Goal: Check status: Check status

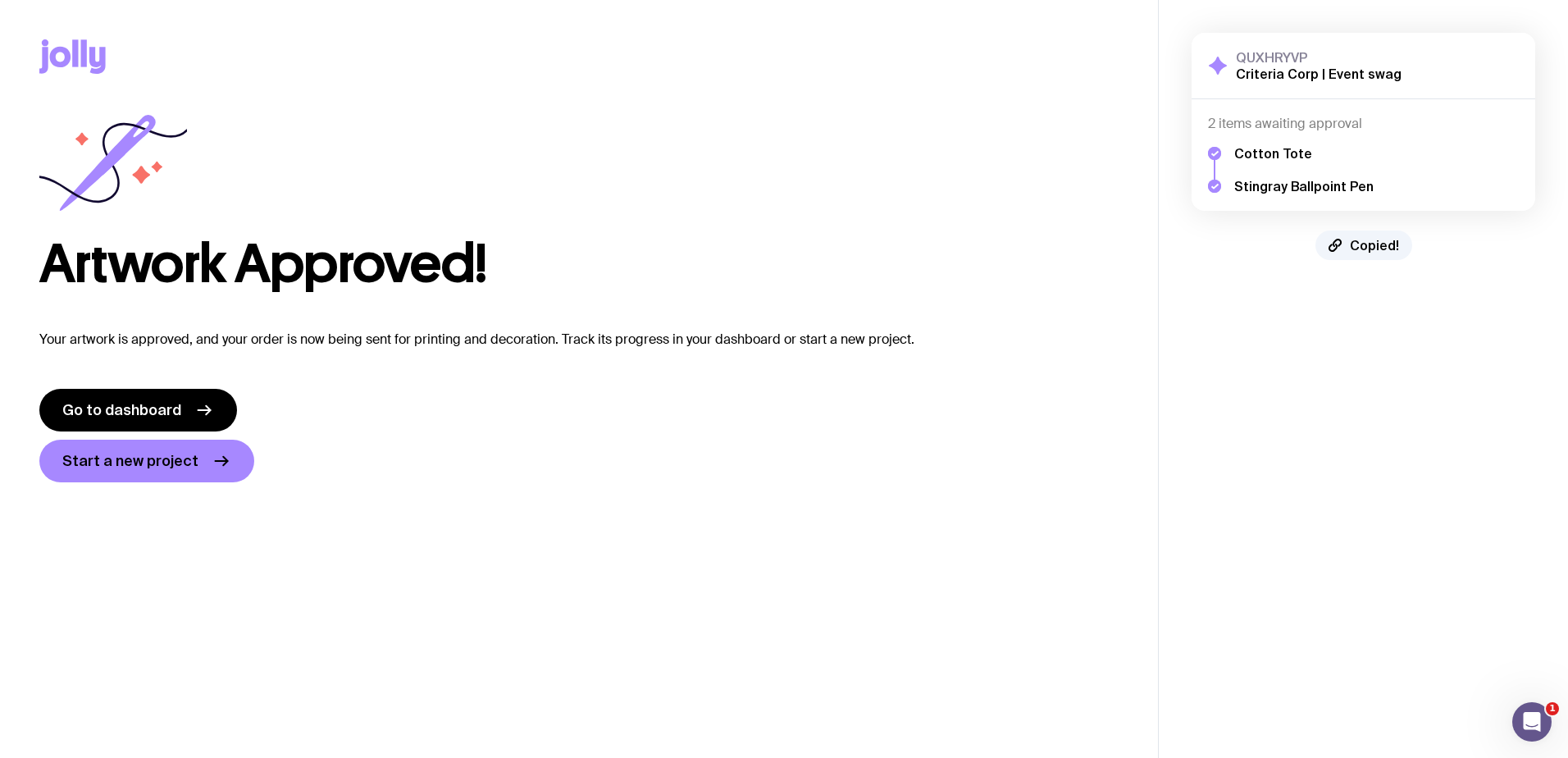
click at [1328, 135] on div "Cotton Tote Stingray Ballpoint Pen" at bounding box center [1363, 164] width 311 height 63
click at [156, 410] on span "Go to dashboard" at bounding box center [121, 409] width 119 height 19
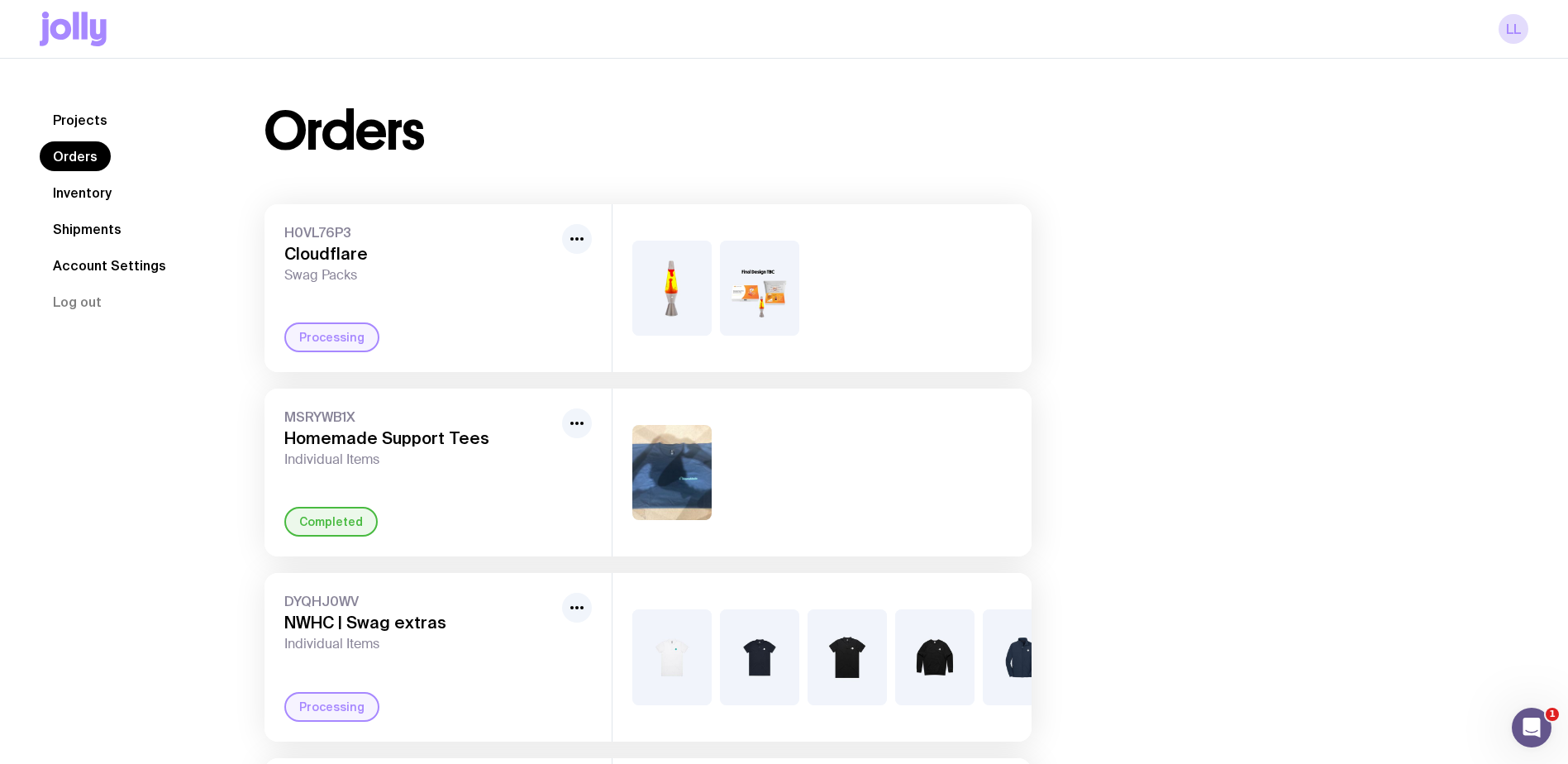
click at [89, 118] on link "Projects" at bounding box center [80, 120] width 81 height 30
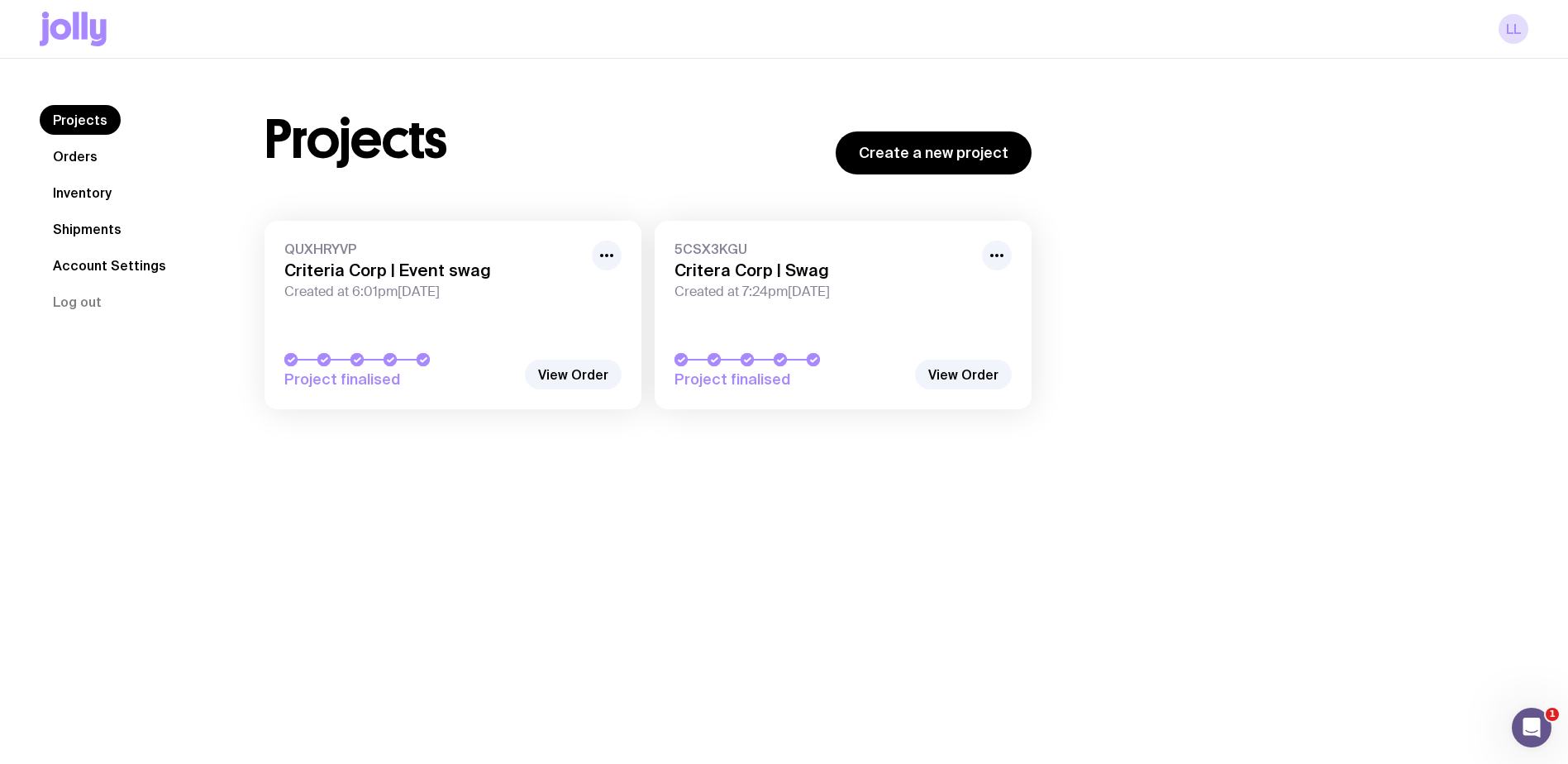
click at [822, 274] on h3 "Critera Corp | Swag" at bounding box center [823, 270] width 297 height 19
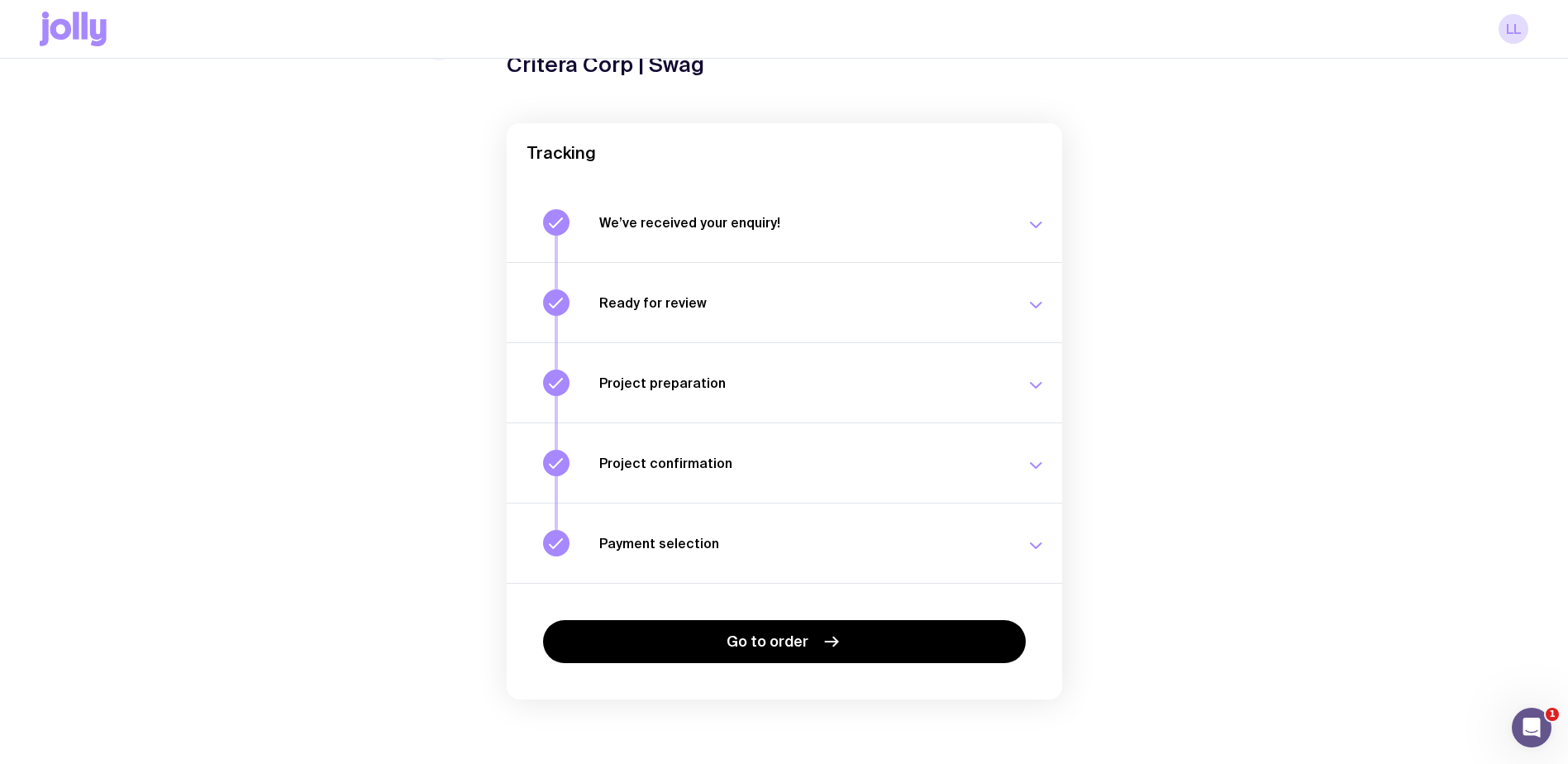
scroll to position [96, 0]
click at [1040, 378] on icon "button" at bounding box center [1035, 383] width 19 height 19
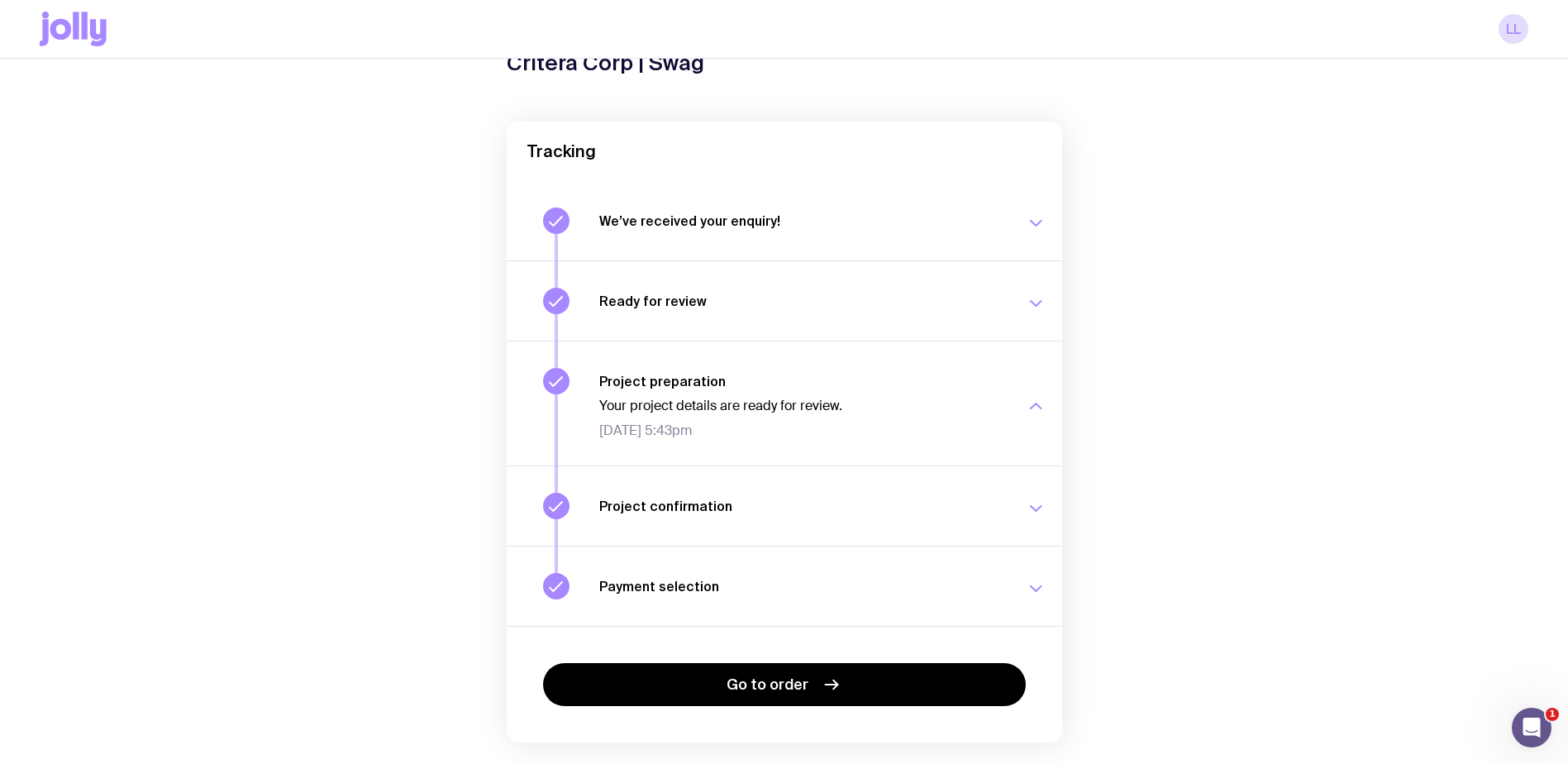
click at [1038, 297] on icon "button" at bounding box center [1035, 303] width 19 height 19
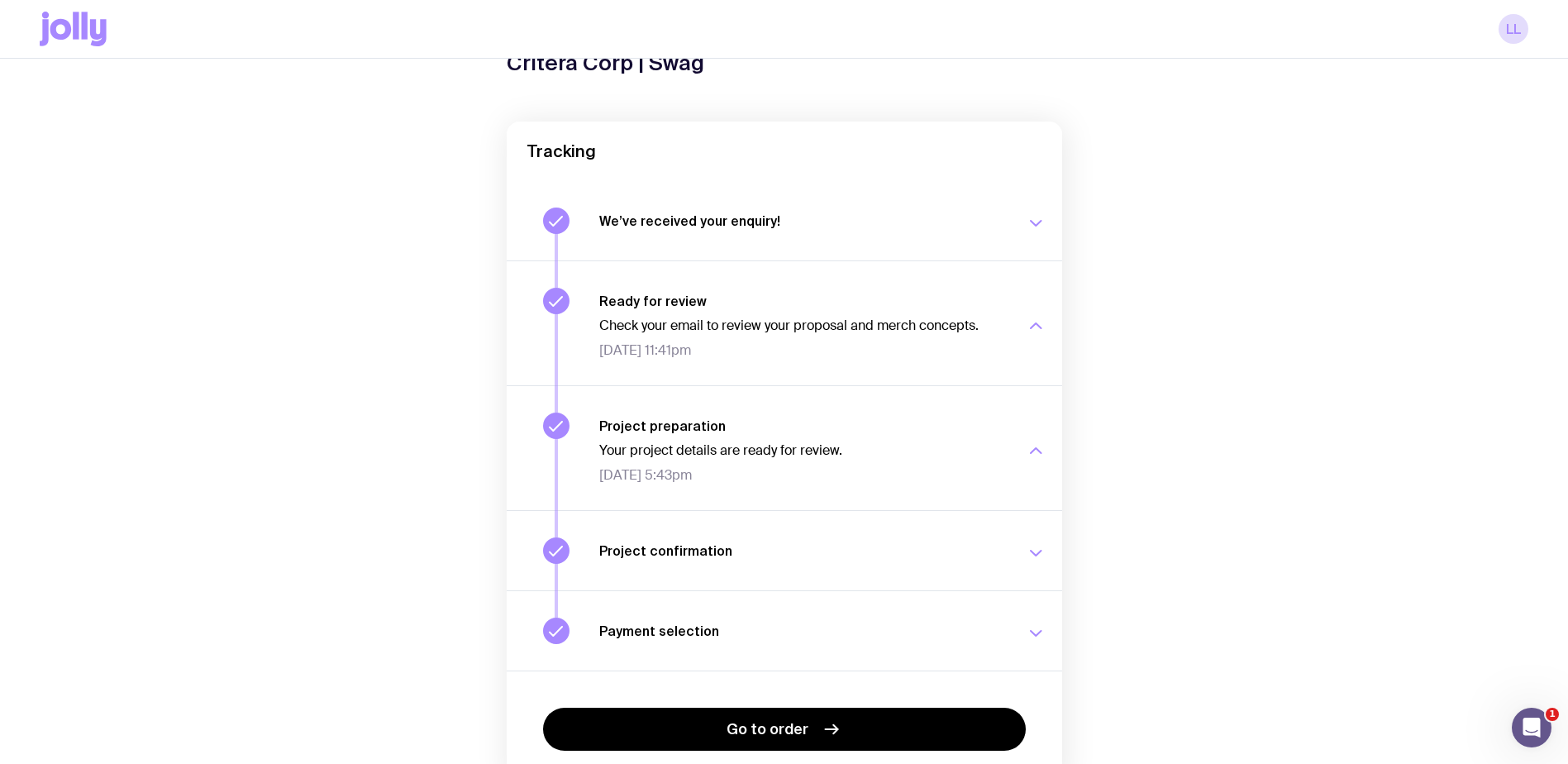
click at [1338, 297] on div "5CSX3KGU Critera Corp | Swag Tracking We’ve received your enquiry! Our team is …" at bounding box center [784, 440] width 1488 height 824
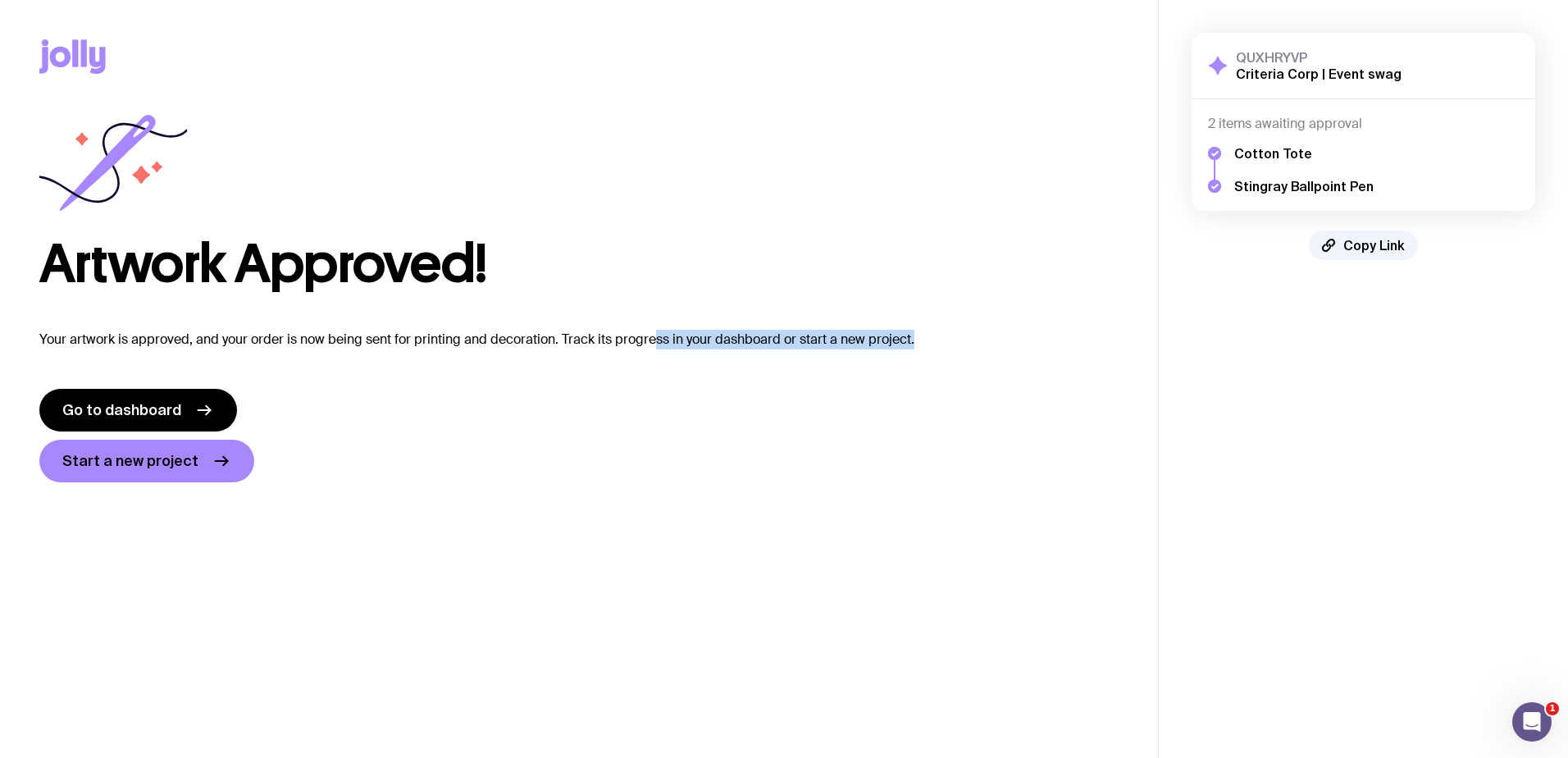
drag, startPoint x: 648, startPoint y: 343, endPoint x: 1096, endPoint y: 342, distance: 448.0
click at [1096, 342] on p "Your artwork is approved, and your order is now being sent for printing and dec…" at bounding box center [578, 339] width 1079 height 19
click at [133, 415] on span "Go to dashboard" at bounding box center [121, 409] width 119 height 19
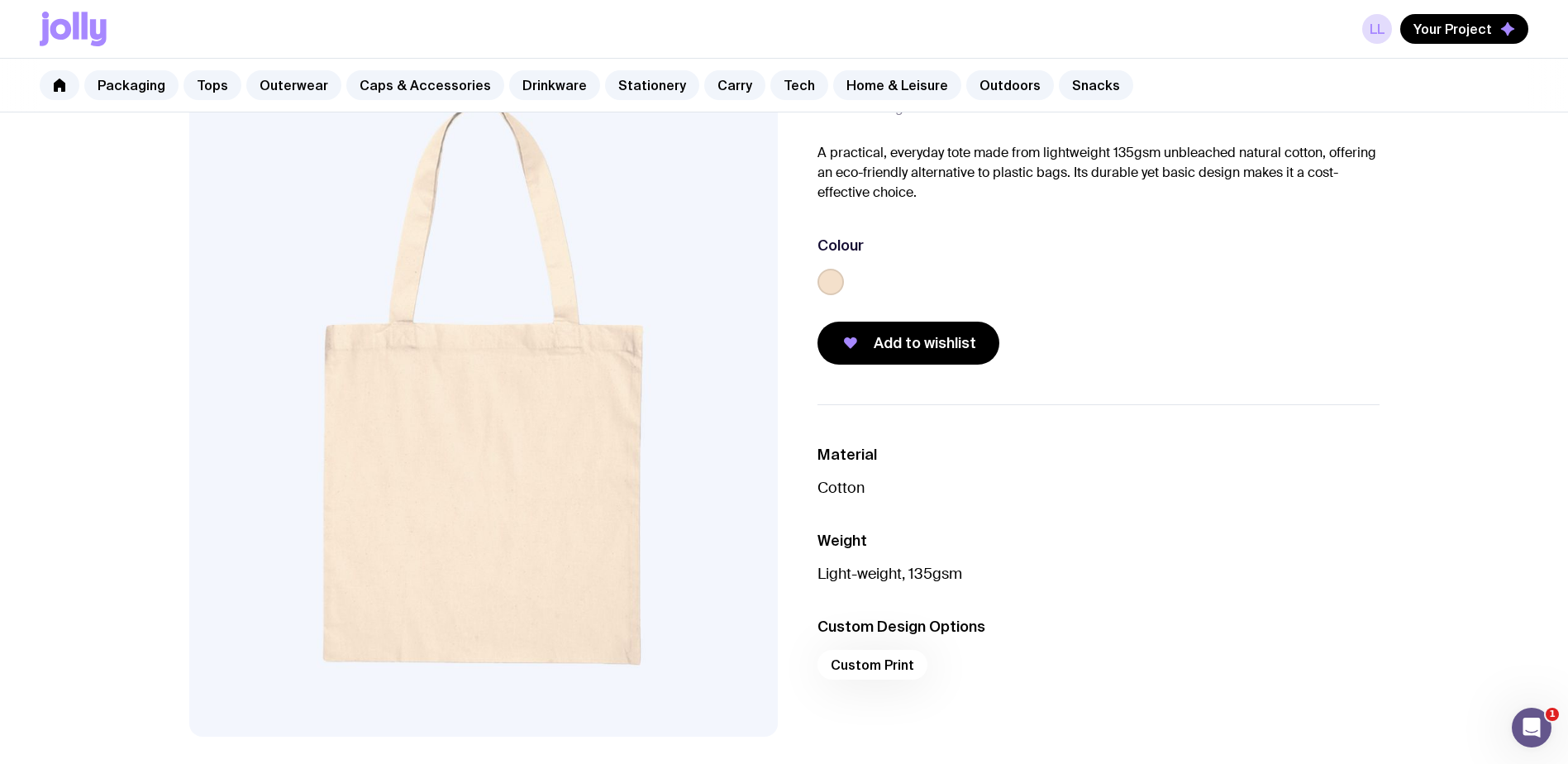
scroll to position [83, 0]
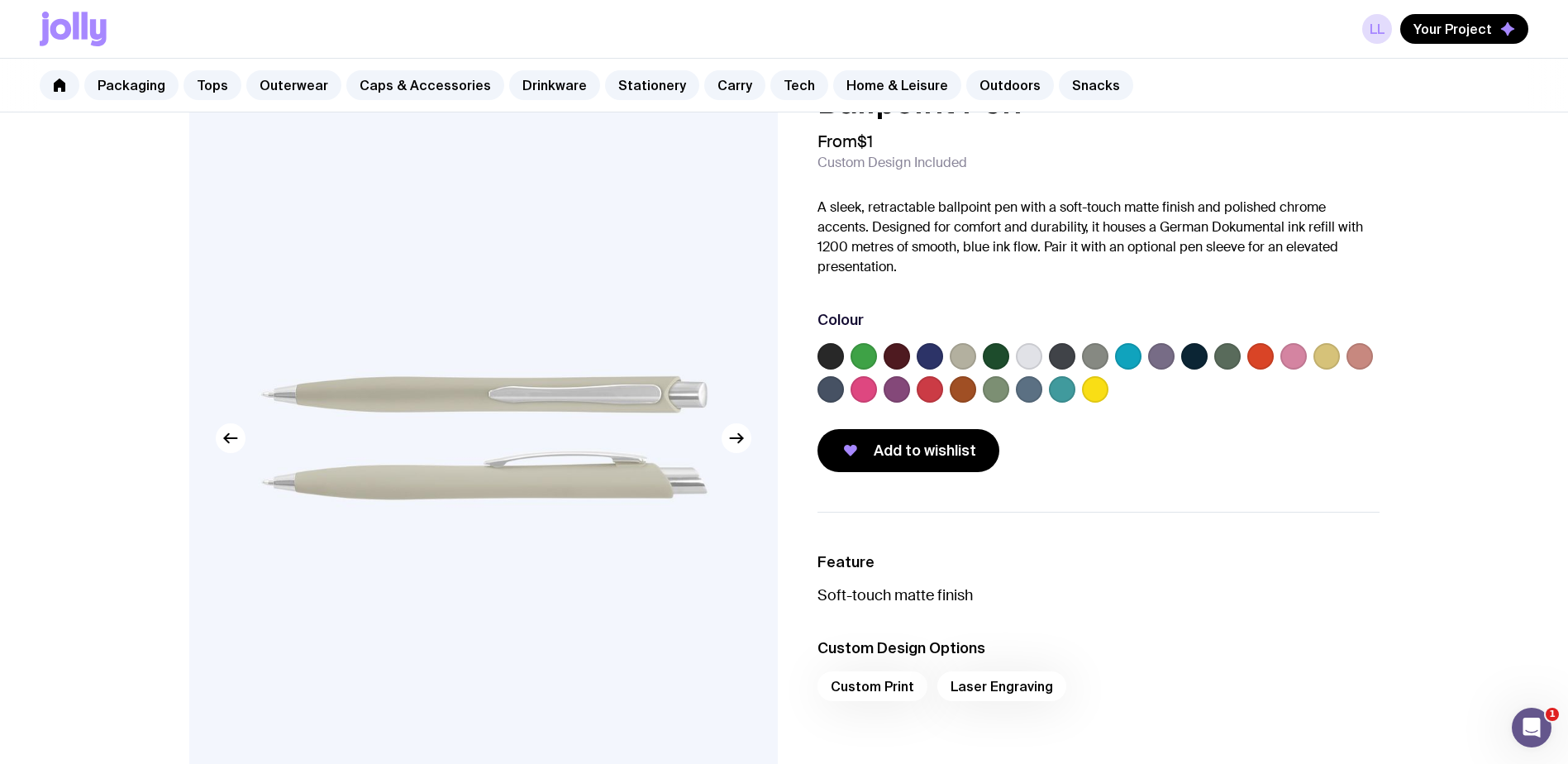
scroll to position [83, 0]
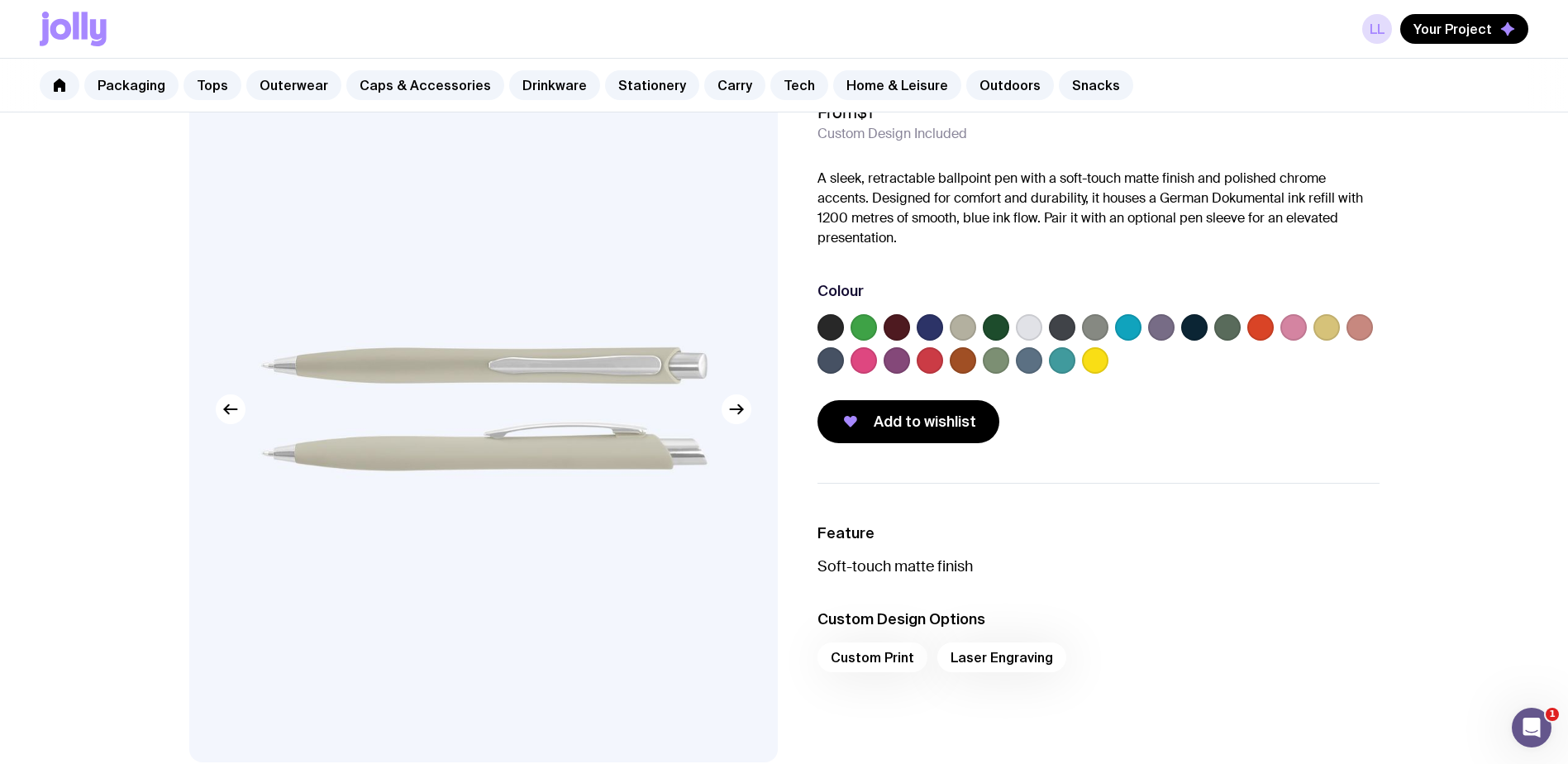
click at [917, 333] on label at bounding box center [1128, 327] width 27 height 27
click at [0, 0] on input "radio" at bounding box center [0, 0] width 0 height 0
